Goal: Task Accomplishment & Management: Manage account settings

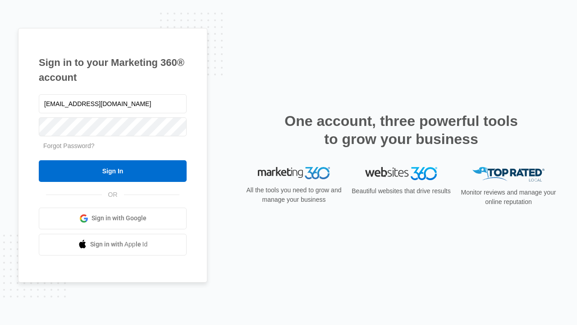
type input "[EMAIL_ADDRESS][DOMAIN_NAME]"
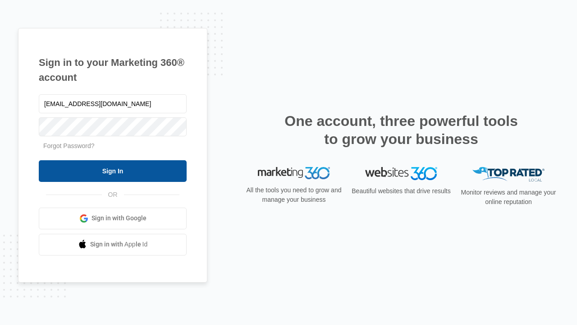
click at [113, 170] on input "Sign In" at bounding box center [113, 171] width 148 height 22
